Goal: Information Seeking & Learning: Learn about a topic

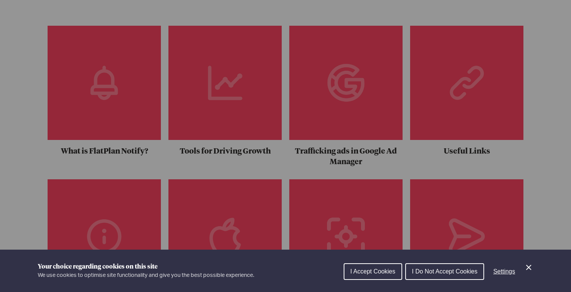
scroll to position [130, 0]
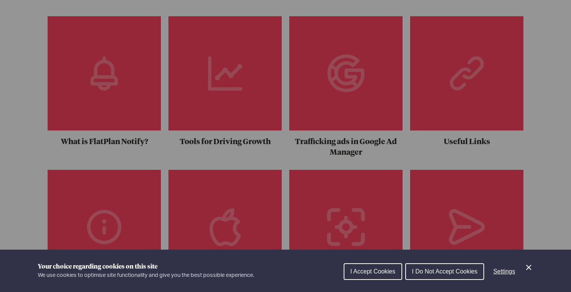
drag, startPoint x: 129, startPoint y: 122, endPoint x: 130, endPoint y: 131, distance: 8.7
click at [129, 122] on div "Cookie preferences" at bounding box center [285, 146] width 571 height 292
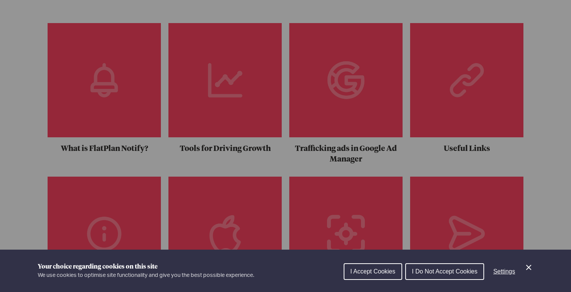
scroll to position [122, 0]
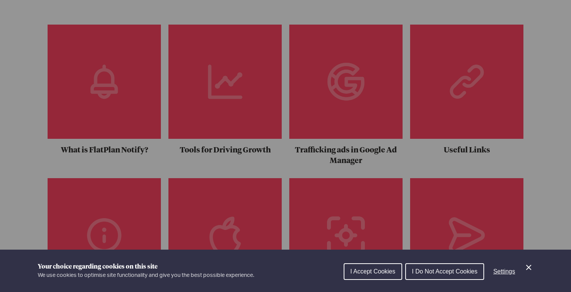
click at [364, 271] on span "I Accept Cookies" at bounding box center [372, 271] width 45 height 6
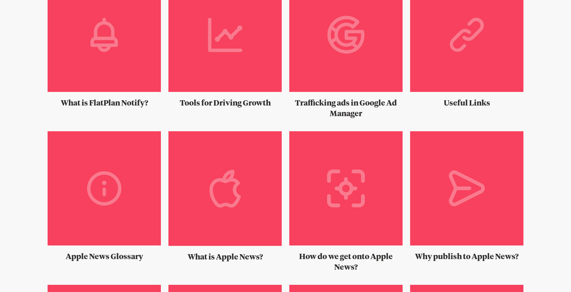
scroll to position [174, 0]
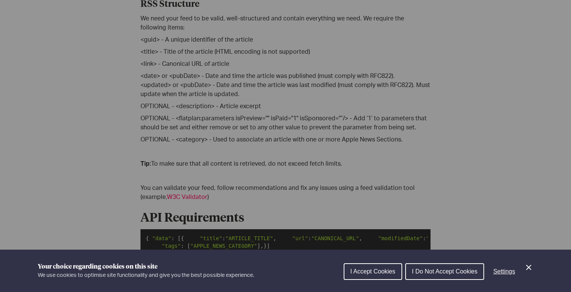
scroll to position [290, 0]
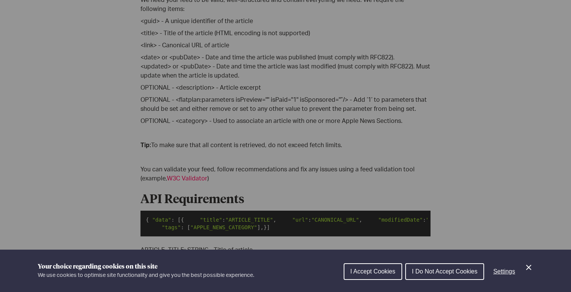
click at [266, 137] on div "Cookie preferences" at bounding box center [285, 146] width 571 height 292
click at [535, 267] on div "Your choice regarding cookies on this site We use cookies to optimise site func…" at bounding box center [285, 270] width 571 height 42
click at [530, 269] on icon "Close Cookie Control" at bounding box center [528, 266] width 9 height 9
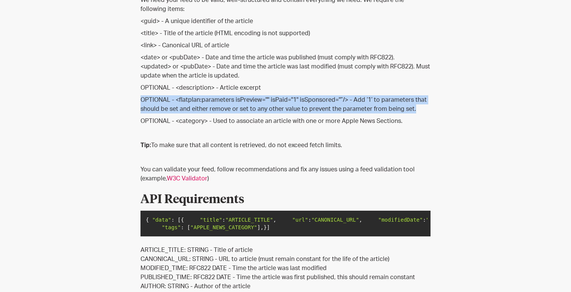
drag, startPoint x: 427, startPoint y: 111, endPoint x: 131, endPoint y: 99, distance: 296.7
click at [131, 98] on div "Knowledge Base Technical Requirements May 17, 2022 Knowledge Base Technical Req…" at bounding box center [285, 188] width 483 height 882
copy p "OPTIONAL - <flatplan:parameters isPreview="" isPaid="1" isSponsored="”/> - Add …"
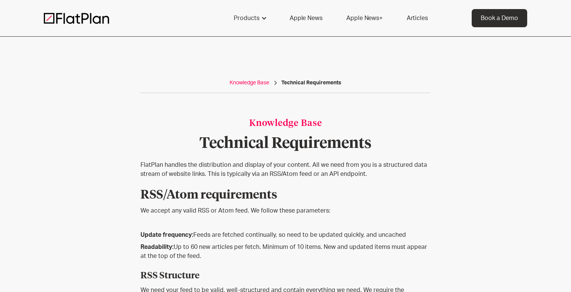
click at [247, 85] on div "Knowledge Base" at bounding box center [250, 83] width 40 height 8
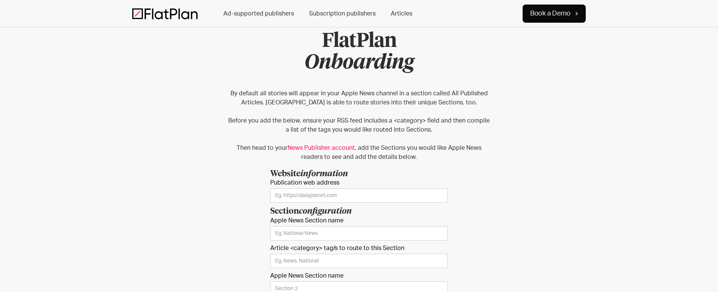
scroll to position [12, 0]
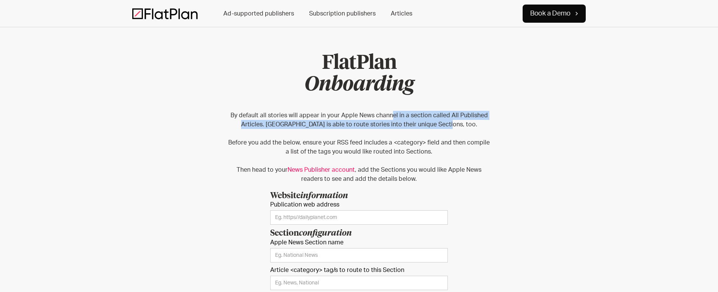
drag, startPoint x: 392, startPoint y: 114, endPoint x: 486, endPoint y: 128, distance: 95.0
click at [486, 128] on p "By default all stories will appear in your Apple News channel in a section call…" at bounding box center [359, 147] width 264 height 73
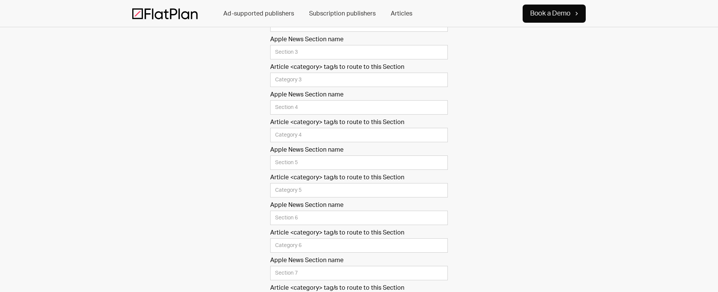
scroll to position [326, 0]
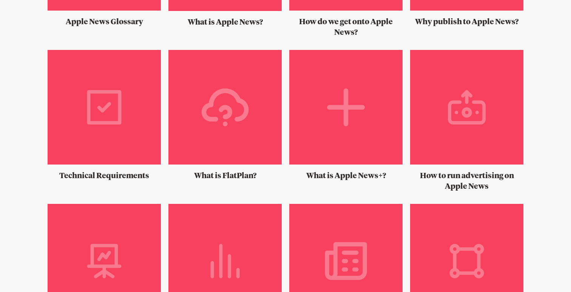
scroll to position [404, 0]
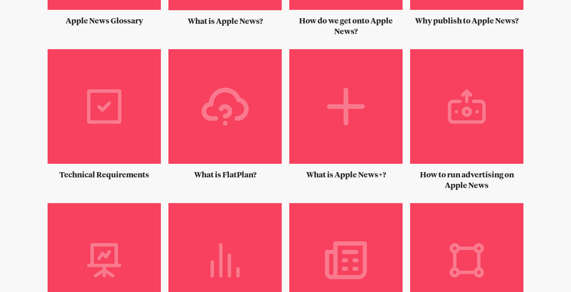
click at [98, 120] on img at bounding box center [104, 109] width 113 height 120
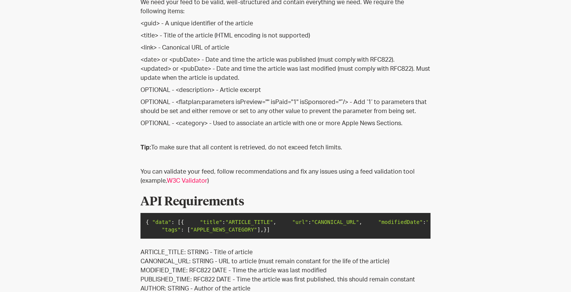
scroll to position [289, 0]
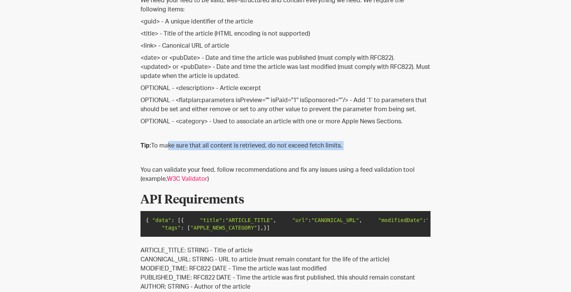
drag, startPoint x: 165, startPoint y: 145, endPoint x: 318, endPoint y: 153, distance: 152.8
click at [318, 153] on div "FlatPlan handles the distribution and display of your content. All we need from…" at bounding box center [285, 123] width 290 height 505
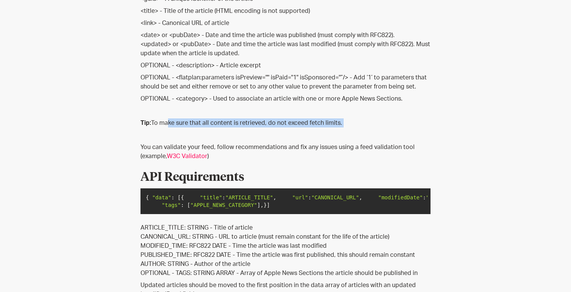
scroll to position [312, 0]
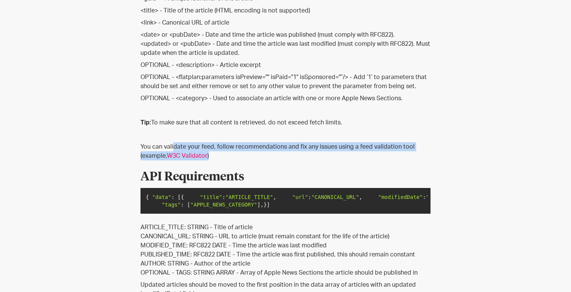
drag, startPoint x: 203, startPoint y: 147, endPoint x: 260, endPoint y: 157, distance: 57.6
click at [260, 157] on p "You can validate your feed, follow recommendations and fix any issues using a f…" at bounding box center [285, 151] width 290 height 18
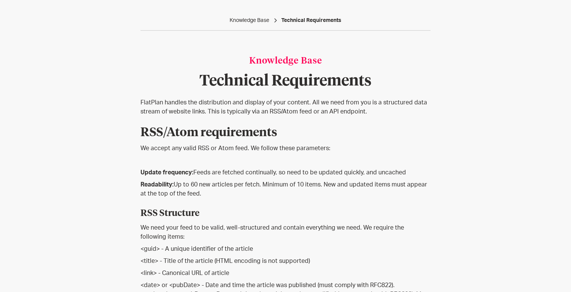
scroll to position [0, 0]
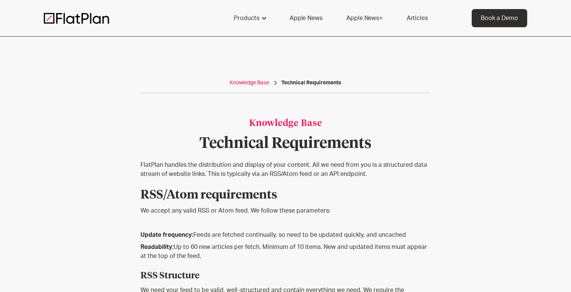
click at [253, 85] on div "Knowledge Base" at bounding box center [250, 83] width 40 height 8
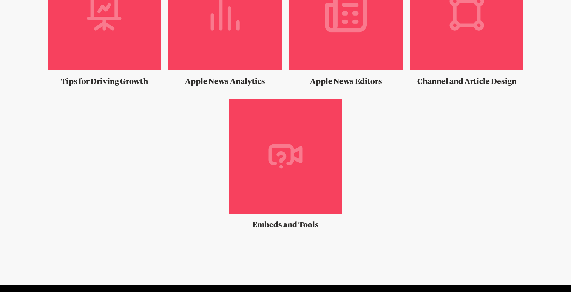
scroll to position [633, 0]
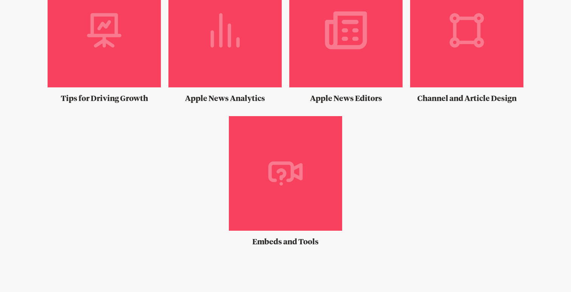
drag, startPoint x: 258, startPoint y: 198, endPoint x: 250, endPoint y: 198, distance: 8.7
click at [258, 198] on img at bounding box center [285, 176] width 113 height 120
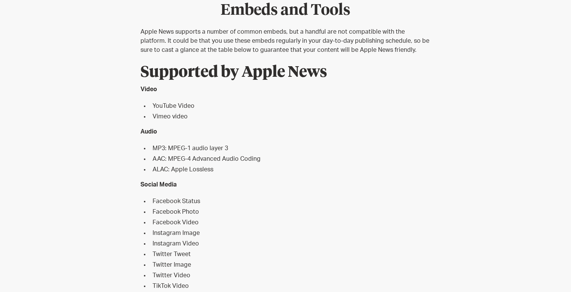
scroll to position [130, 0]
